Goal: Find specific fact: Find specific fact

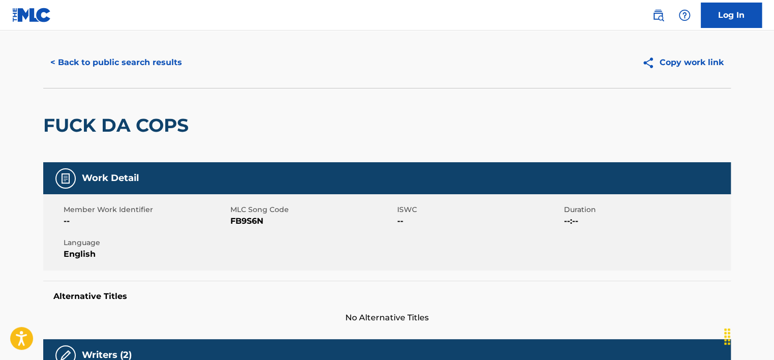
scroll to position [51, 0]
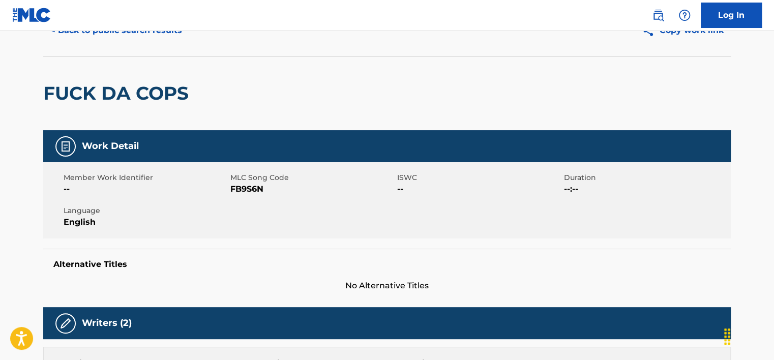
drag, startPoint x: 119, startPoint y: 33, endPoint x: 171, endPoint y: 76, distance: 67.8
click at [120, 33] on button "< Back to public search results" at bounding box center [116, 30] width 146 height 25
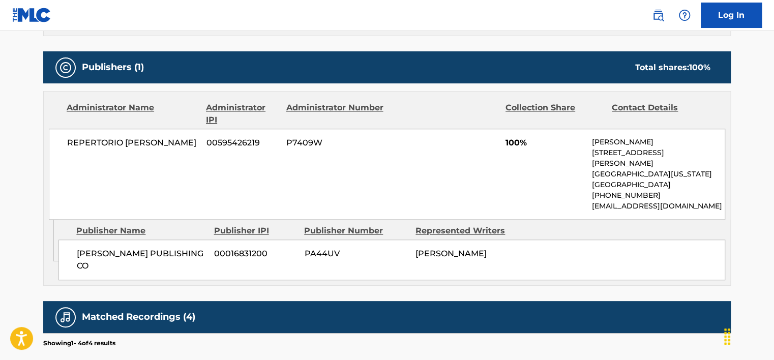
scroll to position [458, 0]
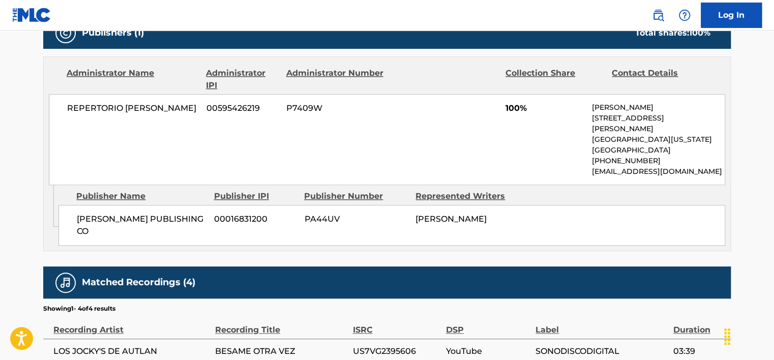
click at [242, 106] on span "00595426219" at bounding box center [242, 108] width 72 height 12
copy span "00595426219"
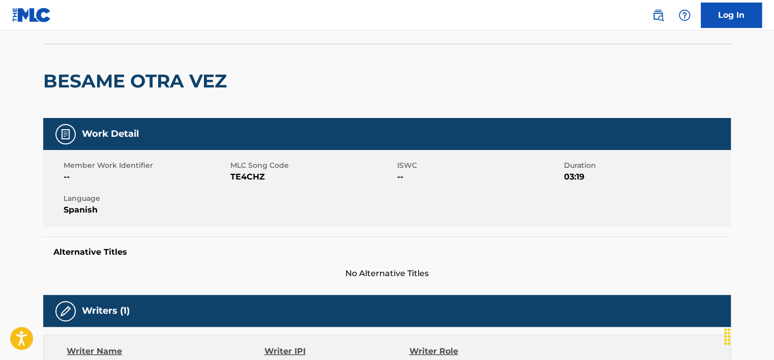
scroll to position [185, 0]
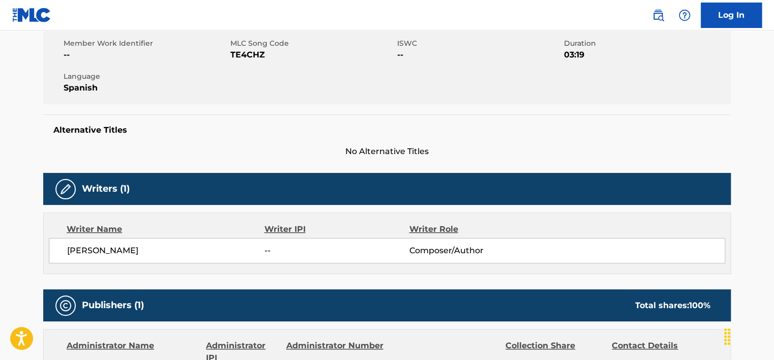
click at [111, 250] on span "MORAN ALVARO" at bounding box center [165, 251] width 197 height 12
click at [111, 251] on span "MORAN ALVARO" at bounding box center [165, 251] width 197 height 12
copy div "MORAN ALVARO"
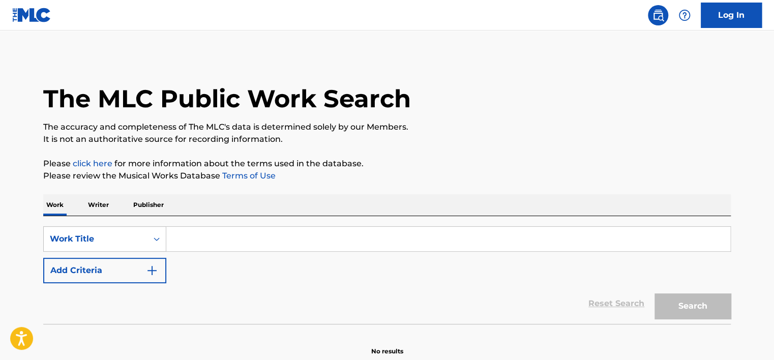
click at [216, 234] on input "Search Form" at bounding box center [448, 239] width 564 height 24
paste input "On a Quest for Aberdeen"
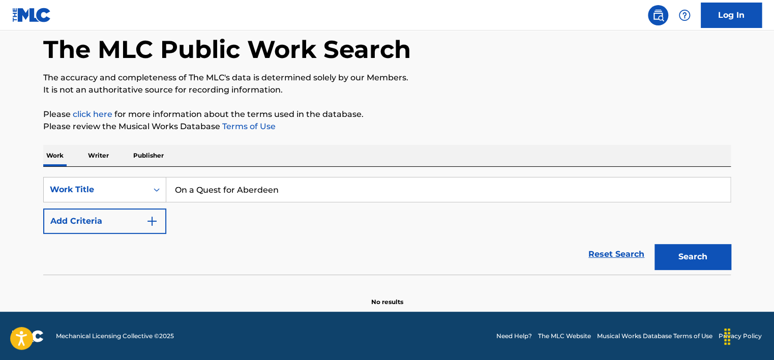
click at [695, 257] on button "Search" at bounding box center [692, 256] width 76 height 25
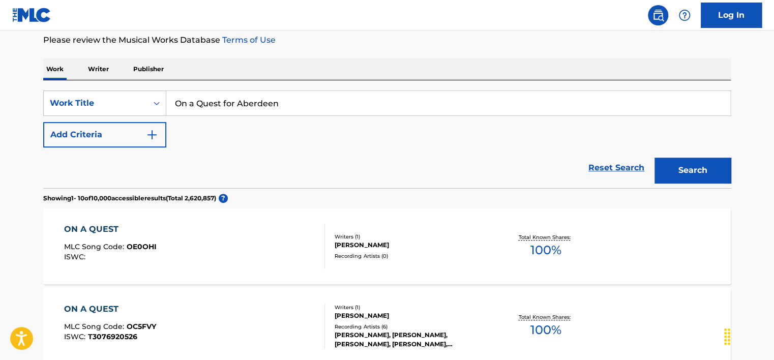
scroll to position [134, 0]
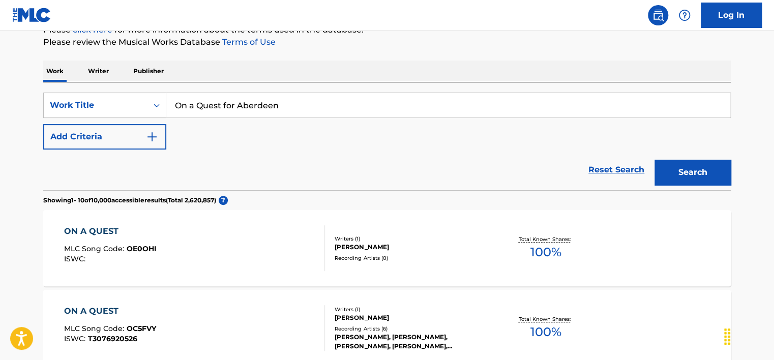
click at [222, 90] on div "SearchWithCriteriaa66bbd5b-2f70-4249-b528-3317c544edcc Work Title On a Quest fo…" at bounding box center [386, 136] width 687 height 108
click at [222, 95] on input "On a Quest for Aberdeen" at bounding box center [448, 105] width 564 height 24
click at [223, 96] on input "On a Quest for Aberdeen" at bounding box center [448, 105] width 564 height 24
paste input "[PERSON_NAME]"
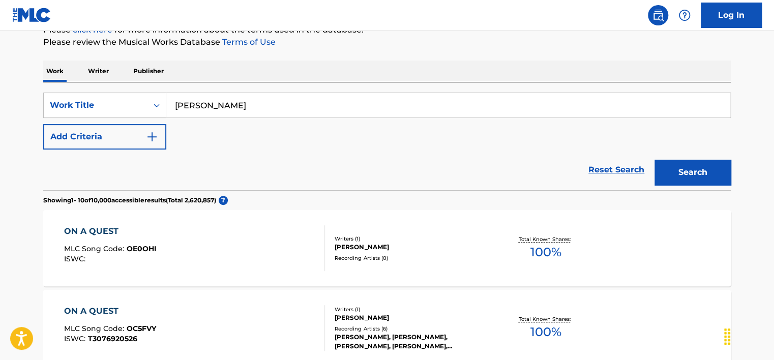
click at [654, 160] on button "Search" at bounding box center [692, 172] width 76 height 25
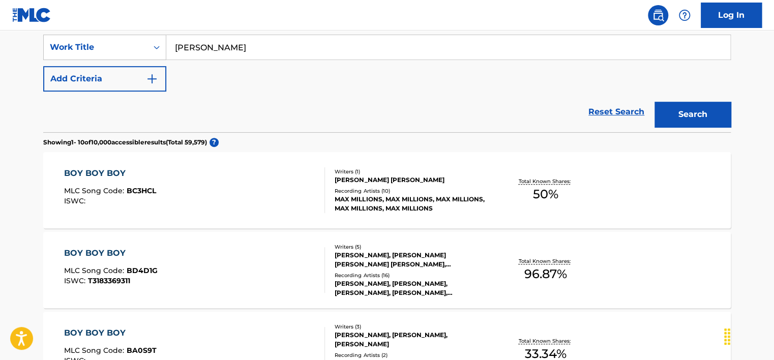
scroll to position [185, 0]
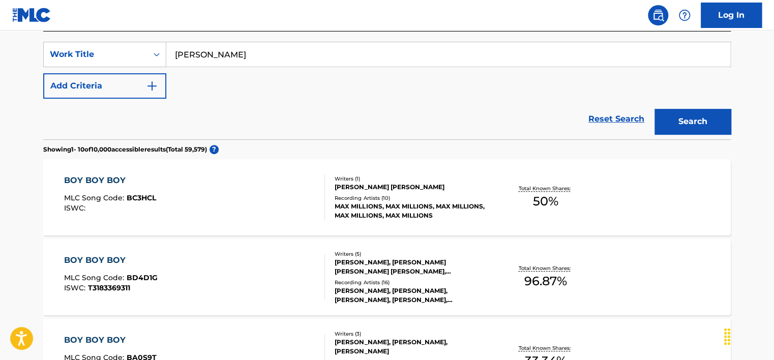
click at [212, 61] on input "[PERSON_NAME]" at bounding box center [448, 54] width 564 height 24
paste input "Алматы Түні"
click at [212, 61] on input "Алматы Түні" at bounding box center [448, 54] width 564 height 24
type input "Алматы Түні"
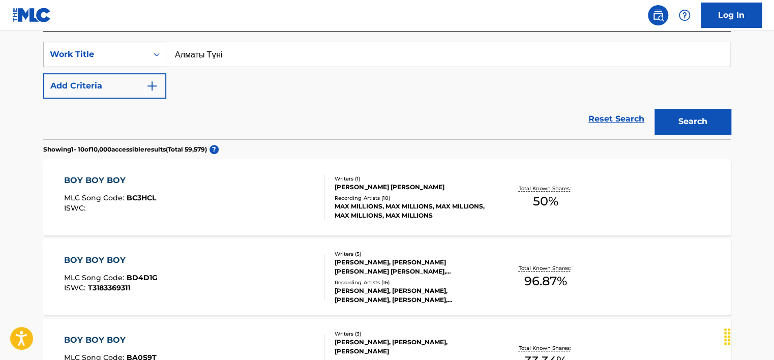
click at [654, 109] on button "Search" at bounding box center [692, 121] width 76 height 25
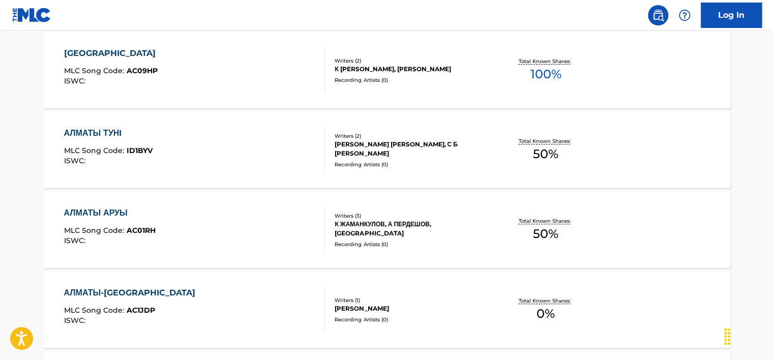
scroll to position [388, 0]
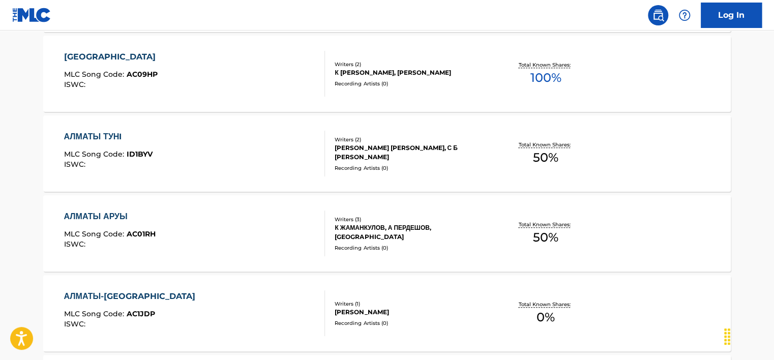
click at [192, 146] on div "АЛМАТЫ ТУНI MLC Song Code : ID1BYV ISWC :" at bounding box center [194, 154] width 261 height 46
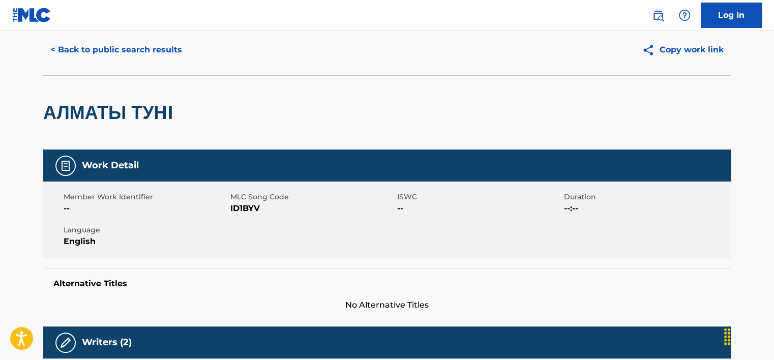
scroll to position [305, 0]
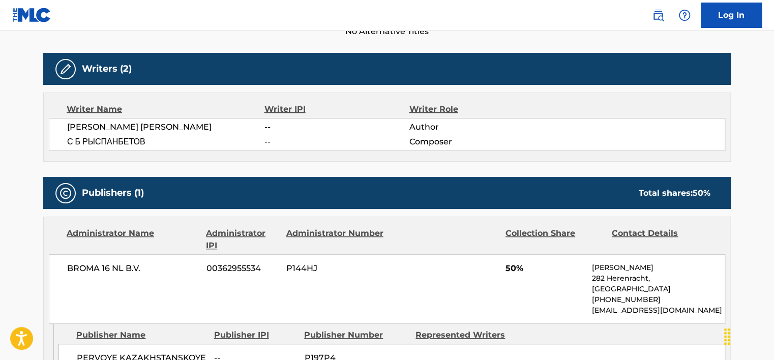
click at [134, 124] on span "[PERSON_NAME] [PERSON_NAME]" at bounding box center [165, 127] width 197 height 12
copy div "[PERSON_NAME] [PERSON_NAME]"
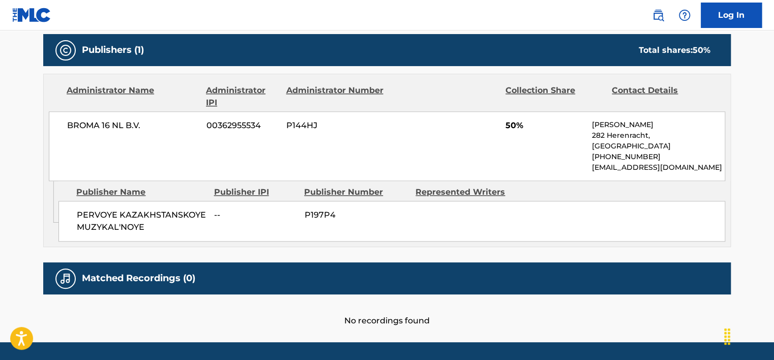
scroll to position [478, 0]
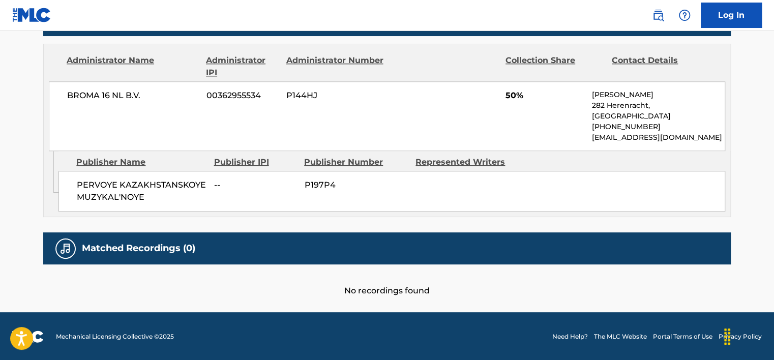
click at [126, 89] on span "BROMA 16 NL B.V." at bounding box center [133, 95] width 132 height 12
copy div "BROMA 16 NL B.V."
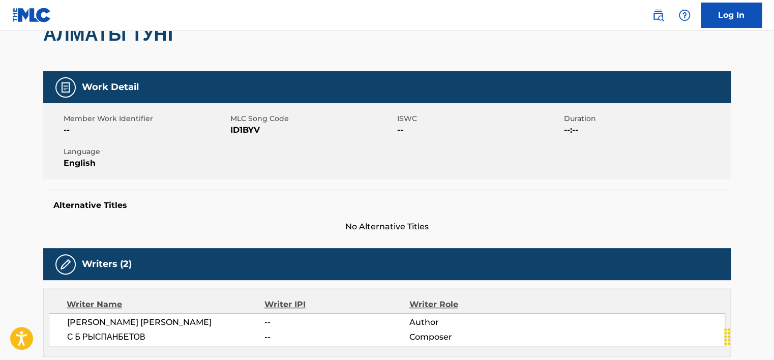
scroll to position [0, 0]
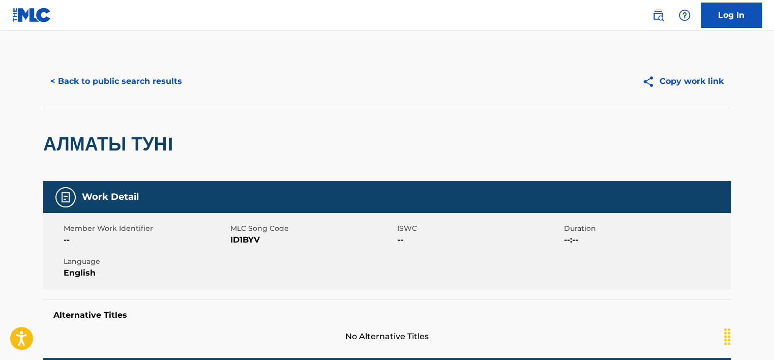
click at [248, 243] on span "ID1BYV" at bounding box center [312, 240] width 164 height 12
copy span "ID1BYV"
click at [146, 85] on button "< Back to public search results" at bounding box center [116, 81] width 146 height 25
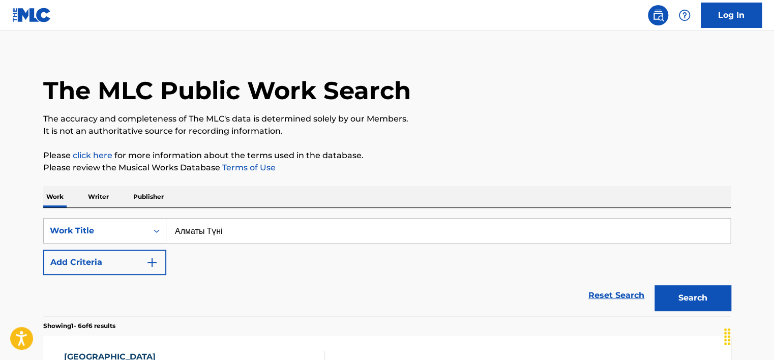
scroll to position [8, 0]
click at [218, 229] on input "Алматы Түні" at bounding box center [448, 231] width 564 height 24
paste input "MILIJONAS NAKTŲ"
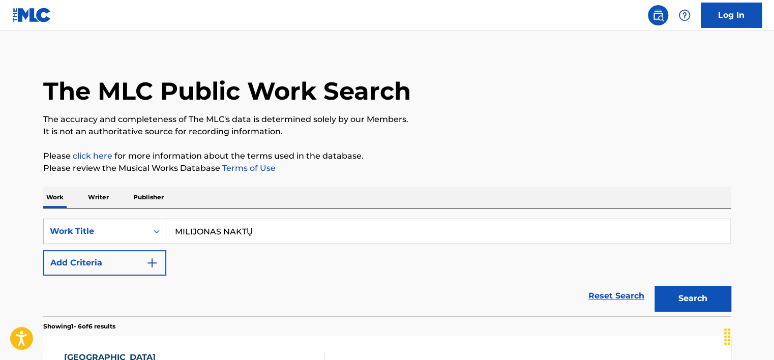
click at [654, 286] on button "Search" at bounding box center [692, 298] width 76 height 25
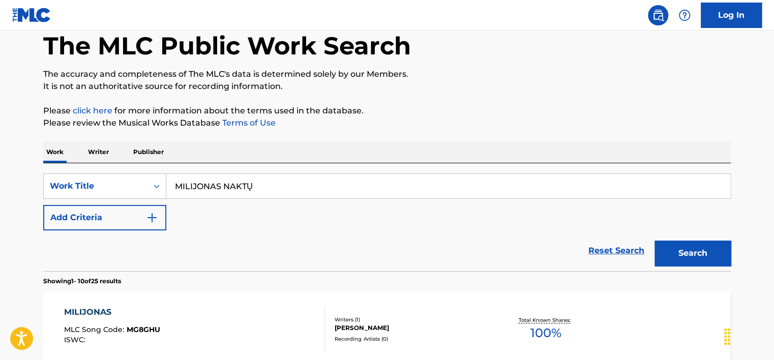
scroll to position [0, 0]
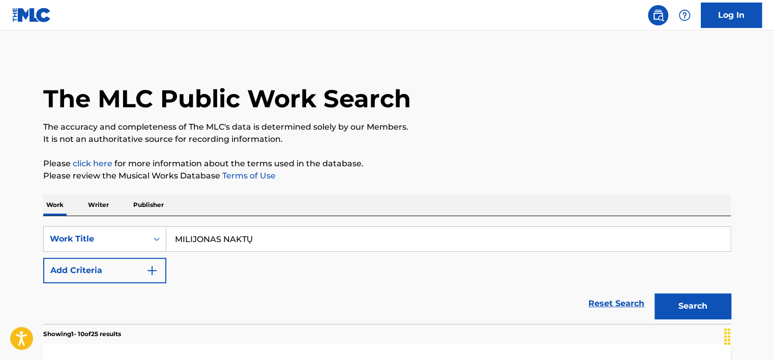
click at [268, 236] on input "MILIJONAS NAKTŲ" at bounding box center [448, 239] width 564 height 24
click at [255, 237] on input "MILIJONAS NAKTŲ" at bounding box center [448, 239] width 564 height 24
click at [248, 238] on input "MILIJONAS NAKTŲ" at bounding box center [448, 239] width 564 height 24
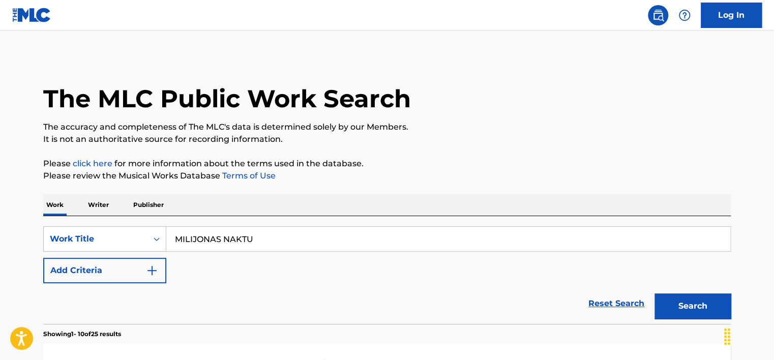
click at [249, 236] on input "MILIJONAS NAKTU" at bounding box center [448, 239] width 564 height 24
click at [683, 301] on button "Search" at bounding box center [692, 305] width 76 height 25
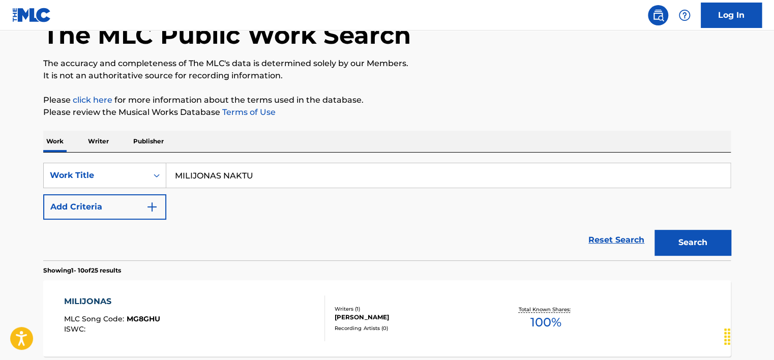
scroll to position [51, 0]
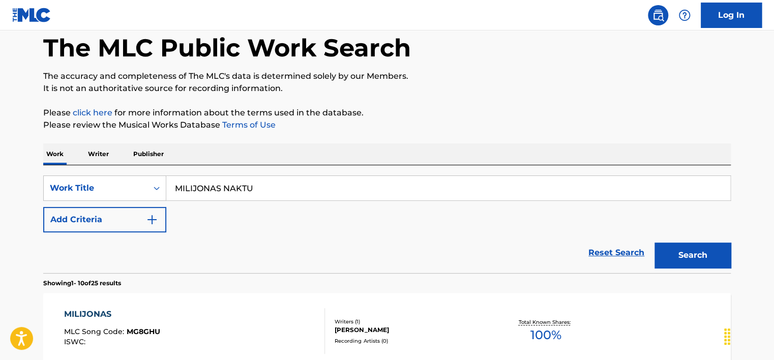
click at [230, 190] on input "MILIJONAS NAKTU" at bounding box center [448, 188] width 564 height 24
paste input "[DATE] is a good day"
type input "[DATE] is a good day"
